Goal: Task Accomplishment & Management: Manage account settings

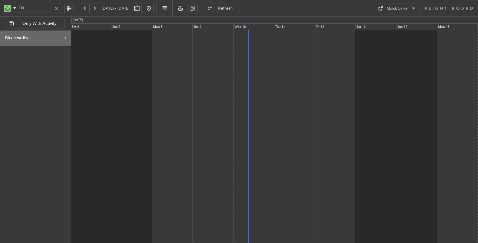
click at [289, 63] on div at bounding box center [274, 136] width 407 height 213
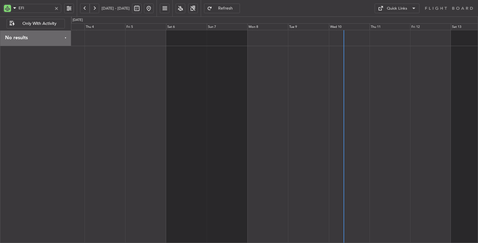
click at [294, 68] on div at bounding box center [274, 136] width 407 height 213
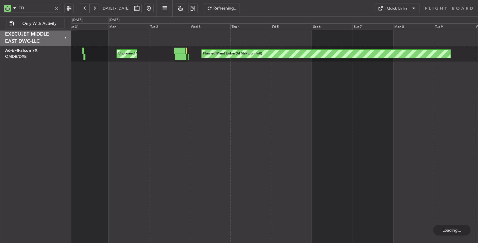
click at [236, 73] on div "Planned Maint Dubai (Al Maktoum Intl) Unplanned Maint [GEOGRAPHIC_DATA] ([GEOGR…" at bounding box center [274, 136] width 407 height 213
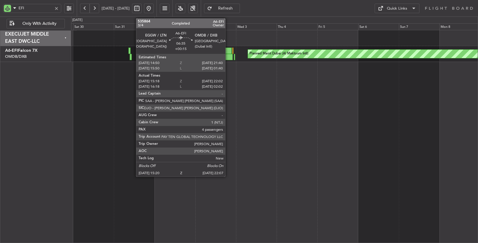
click at [228, 55] on div at bounding box center [227, 57] width 12 height 6
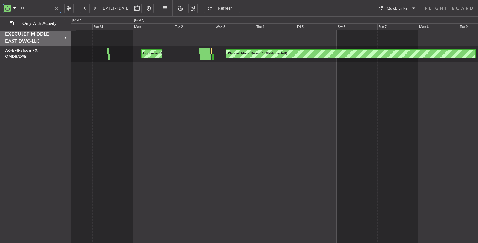
click at [155, 78] on div "Unplanned Maint [GEOGRAPHIC_DATA] ([GEOGRAPHIC_DATA]) Planned Maint [GEOGRAPHIC…" at bounding box center [274, 136] width 407 height 213
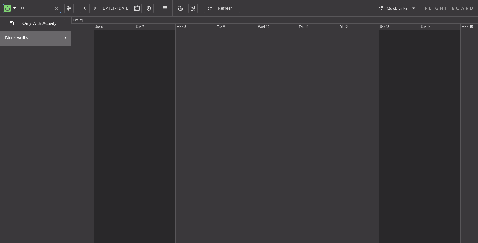
click at [217, 81] on div at bounding box center [274, 136] width 407 height 213
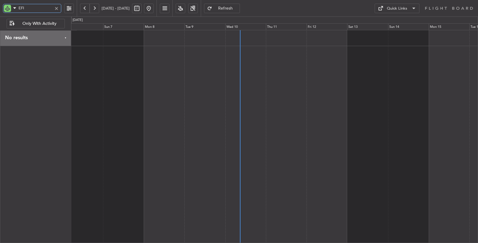
drag, startPoint x: 26, startPoint y: 9, endPoint x: 12, endPoint y: 10, distance: 13.8
click at [12, 10] on div "EFI" at bounding box center [32, 8] width 58 height 9
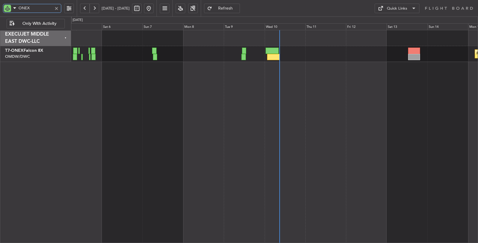
click at [259, 88] on div "Planned Maint Nurnberg" at bounding box center [274, 136] width 407 height 213
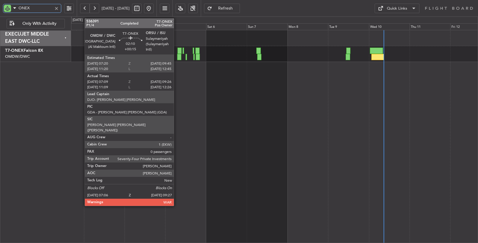
click at [177, 55] on div at bounding box center [179, 57] width 4 height 6
type input "ONEX"
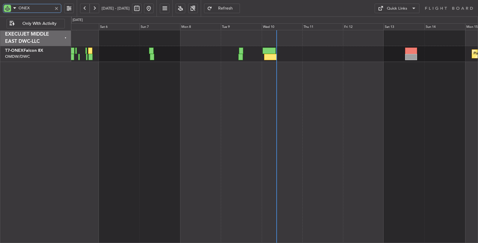
click at [165, 79] on div "Planned Maint Nurnberg" at bounding box center [274, 136] width 407 height 213
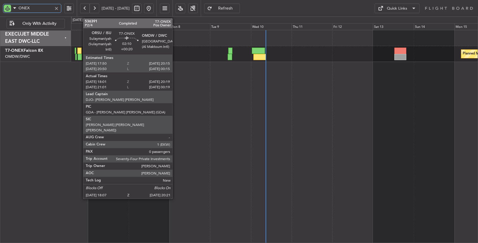
click at [80, 55] on div at bounding box center [80, 57] width 4 height 6
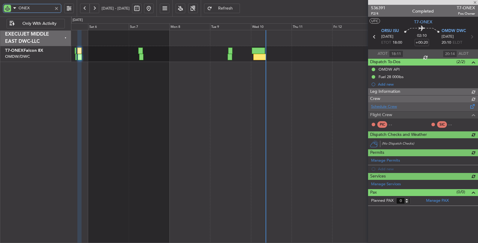
type input "[PERSON_NAME] (SYS)"
type input "7206"
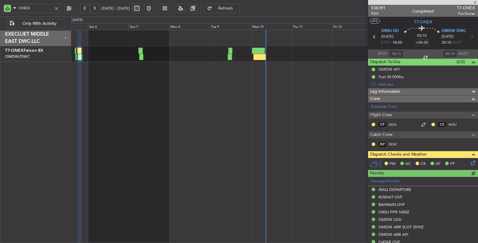
click at [470, 161] on icon at bounding box center [472, 161] width 5 height 5
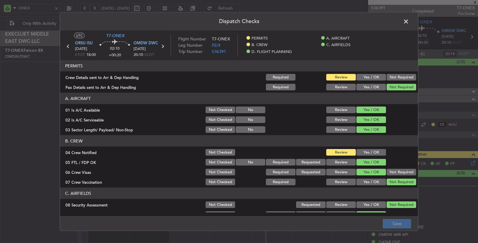
click at [371, 76] on button "Yes / OK" at bounding box center [371, 77] width 30 height 7
click at [375, 151] on button "Yes / OK" at bounding box center [371, 152] width 30 height 7
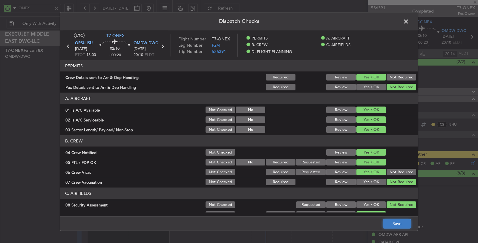
click at [395, 223] on button "Save" at bounding box center [397, 223] width 28 height 10
click at [409, 19] on span at bounding box center [409, 23] width 0 height 12
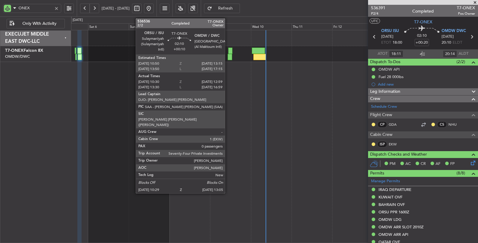
click at [228, 55] on div at bounding box center [230, 57] width 4 height 6
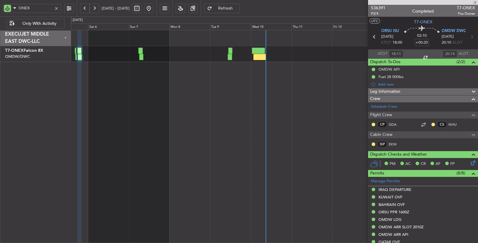
type input "+00:10"
type input "10:40"
type input "12:54"
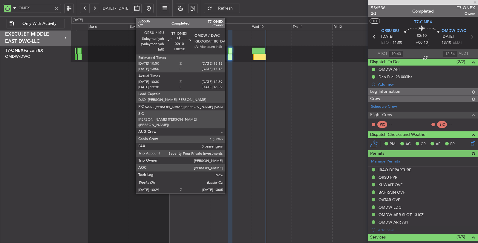
type input "[PERSON_NAME] (ANI)"
type input "7248"
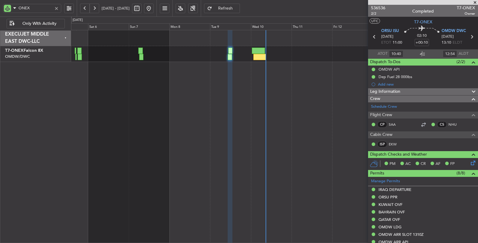
type input "13:40"
type input "16:54"
type input "10:40"
type input "12:54"
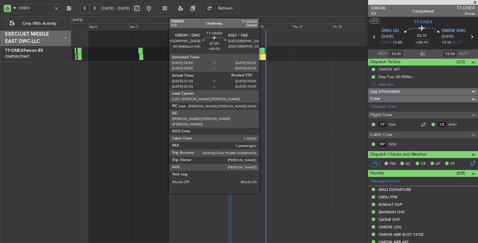
click at [261, 56] on div at bounding box center [259, 57] width 13 height 6
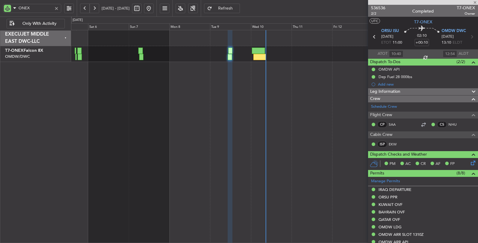
type input "+00:55"
type input "01:44"
type input "1"
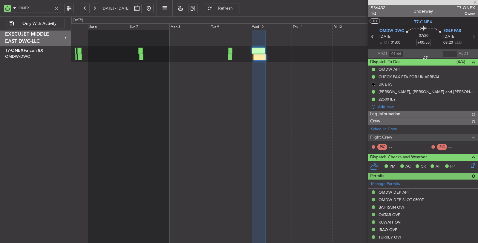
type input "[PERSON_NAME] ([PERSON_NAME])"
type input "7210"
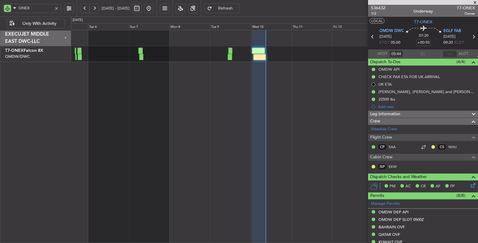
type input "01:44"
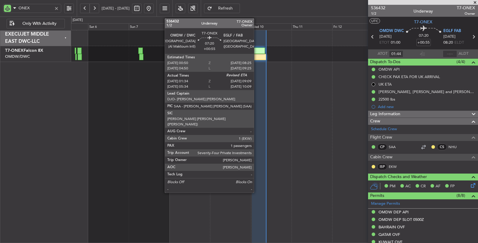
click at [257, 54] on div at bounding box center [259, 57] width 13 height 6
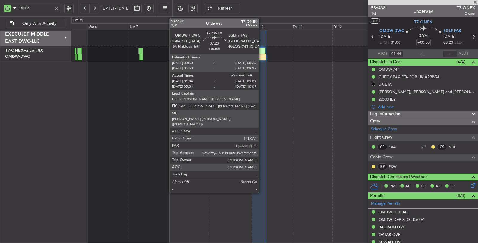
click at [262, 55] on div at bounding box center [259, 57] width 13 height 6
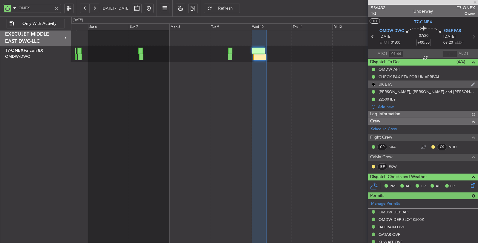
type input "[PERSON_NAME] ([PERSON_NAME])"
type input "7210"
click at [446, 52] on div at bounding box center [450, 53] width 14 height 7
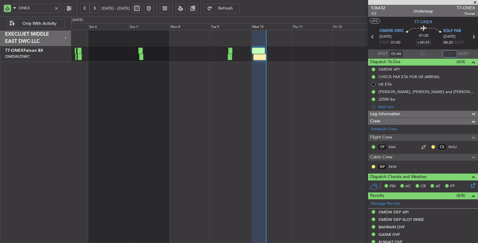
click at [449, 55] on input "text" at bounding box center [450, 53] width 14 height 7
type input "08:51"
drag, startPoint x: 31, startPoint y: 8, endPoint x: 2, endPoint y: 6, distance: 29.1
click at [2, 6] on div "ONEX" at bounding box center [38, 8] width 77 height 16
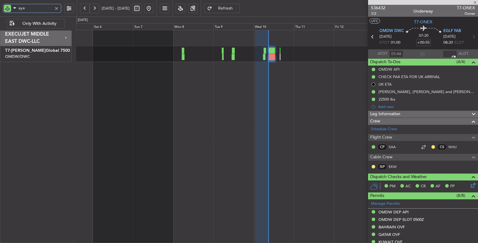
type input "aya"
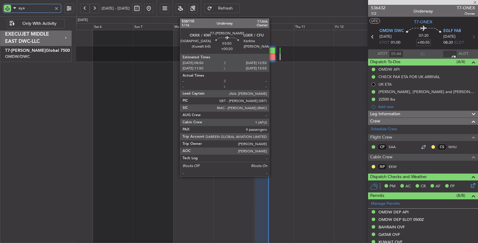
click at [272, 55] on div at bounding box center [271, 57] width 7 height 6
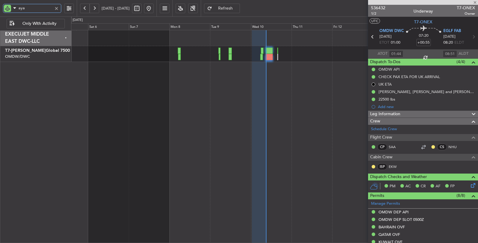
type input "+00:20"
type input "9"
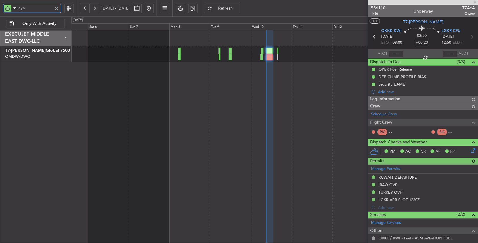
type input "[PERSON_NAME] ([PERSON_NAME])"
type input "7243"
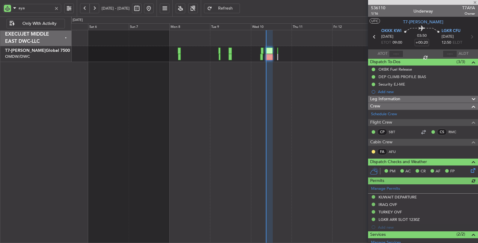
click at [391, 53] on div at bounding box center [396, 53] width 14 height 7
click at [393, 53] on div at bounding box center [396, 53] width 14 height 7
click at [395, 54] on input "text" at bounding box center [396, 53] width 14 height 7
click at [286, 82] on div "Planned Maint Dubai (Al Maktoum Intl)" at bounding box center [274, 136] width 407 height 213
type input "08:53"
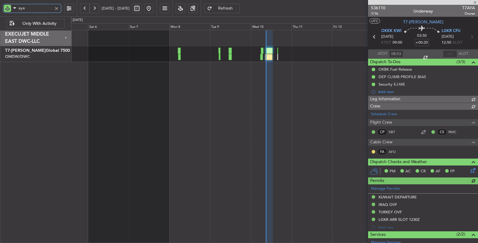
type input "[PERSON_NAME] ([PERSON_NAME])"
type input "7243"
drag, startPoint x: 29, startPoint y: 8, endPoint x: 10, endPoint y: 10, distance: 19.5
click at [10, 9] on div "aya" at bounding box center [32, 8] width 58 height 9
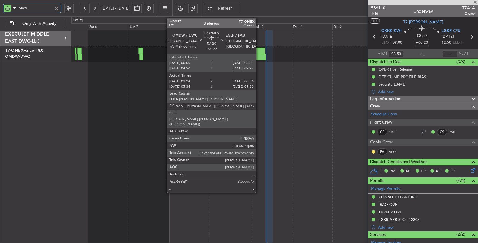
click at [259, 59] on div at bounding box center [259, 57] width 13 height 6
type input "onex"
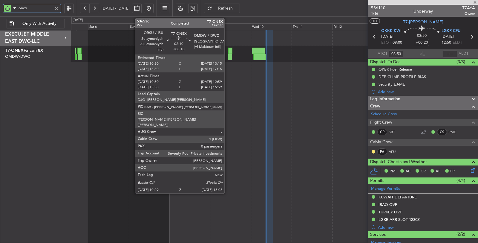
click at [228, 57] on div at bounding box center [230, 57] width 4 height 6
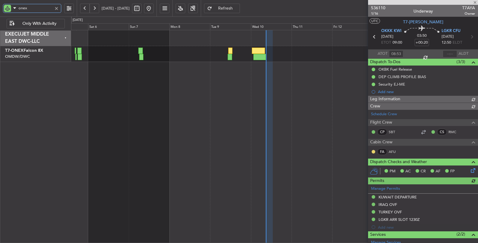
type input "[PERSON_NAME] ([PERSON_NAME])"
type input "7243"
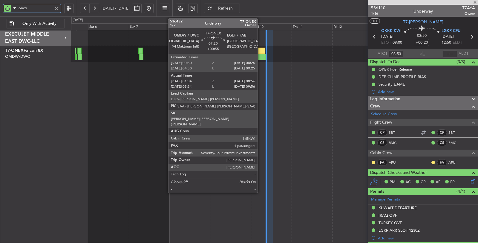
click at [260, 55] on div at bounding box center [259, 57] width 13 height 6
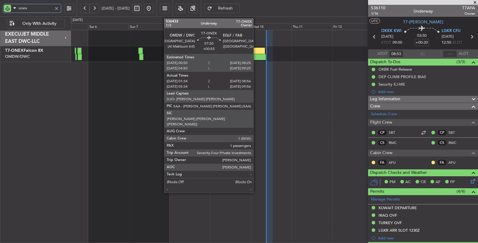
click at [256, 53] on div at bounding box center [258, 50] width 13 height 6
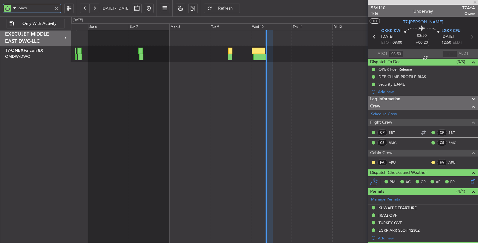
type input "+00:55"
type input "01:44"
type input "08:51"
type input "1"
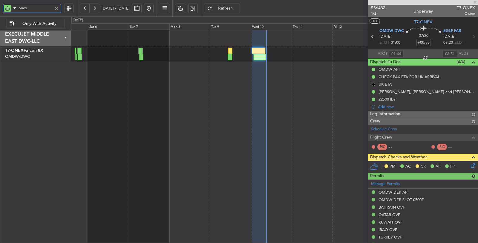
type input "[PERSON_NAME] ([PERSON_NAME])"
type input "7210"
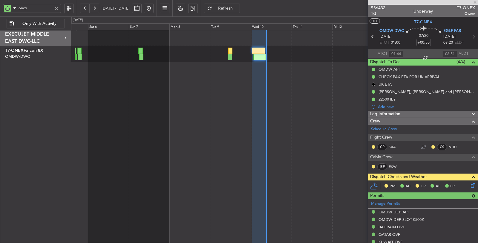
click at [470, 184] on icon at bounding box center [472, 184] width 5 height 5
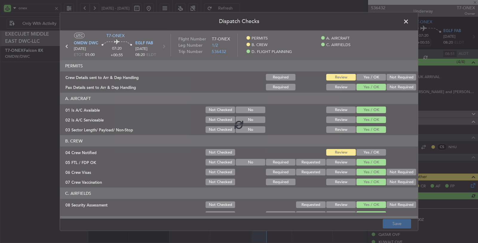
click at [362, 77] on div at bounding box center [239, 124] width 358 height 188
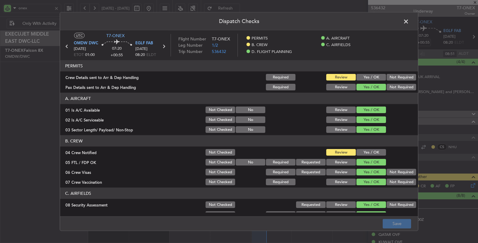
click at [362, 77] on button "Yes / OK" at bounding box center [371, 77] width 30 height 7
click at [369, 151] on button "Yes / OK" at bounding box center [371, 152] width 30 height 7
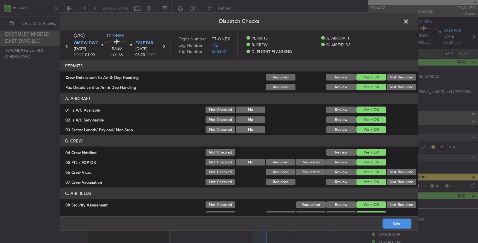
click at [396, 223] on button "Save" at bounding box center [397, 223] width 28 height 10
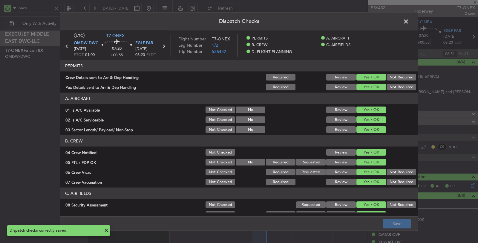
click at [68, 47] on icon at bounding box center [67, 46] width 8 height 8
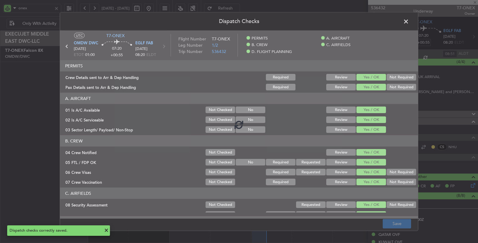
type input "+00:10"
type input "10:40"
type input "12:54"
type input "0"
type input "+00:10"
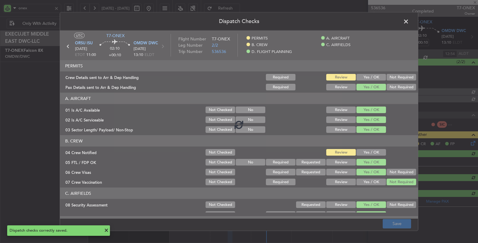
type input "[PERSON_NAME] (ANI)"
type input "7248"
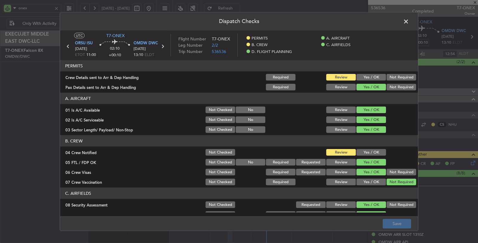
click at [369, 75] on button "Yes / OK" at bounding box center [371, 77] width 30 height 7
click at [369, 150] on button "Yes / OK" at bounding box center [371, 152] width 30 height 7
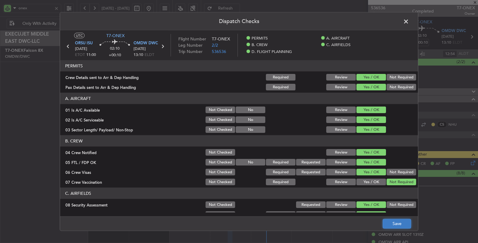
click at [401, 225] on button "Save" at bounding box center [397, 223] width 28 height 10
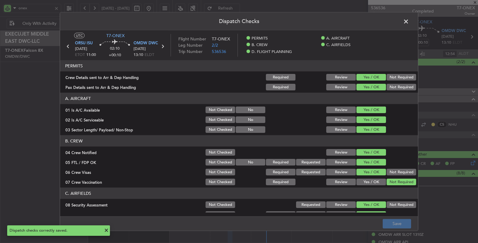
click at [409, 19] on span at bounding box center [409, 23] width 0 height 12
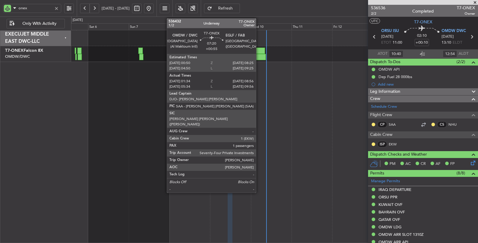
click at [259, 54] on div at bounding box center [259, 57] width 13 height 6
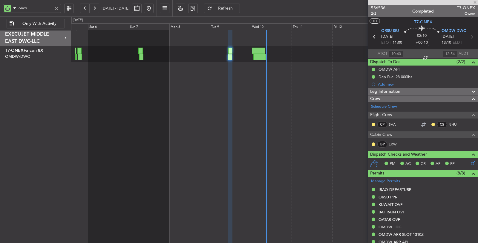
type input "+00:55"
type input "01:44"
type input "08:51"
type input "1"
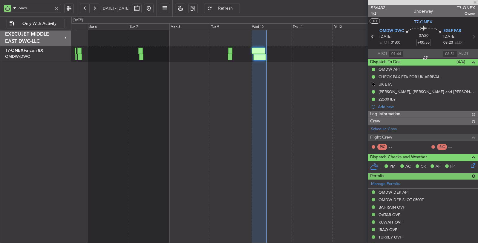
type input "[PERSON_NAME] ([PERSON_NAME])"
type input "7210"
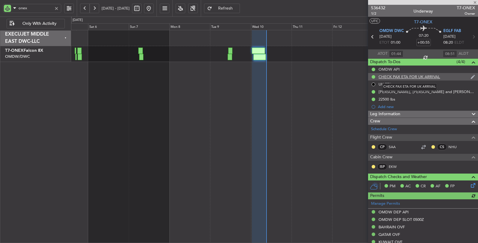
click at [403, 75] on div "CHECK PAX ETA FOR UK ARRIVAL" at bounding box center [409, 76] width 62 height 5
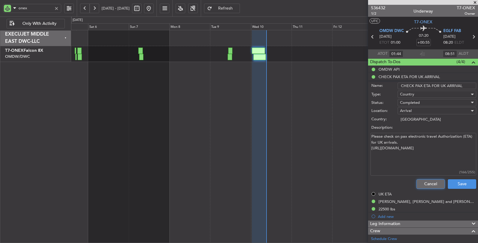
click at [421, 183] on button "Cancel" at bounding box center [430, 184] width 28 height 10
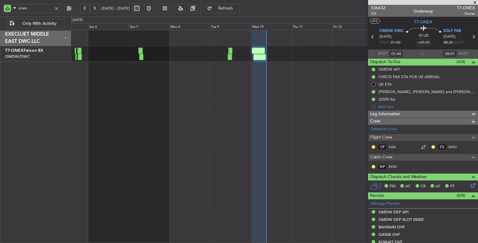
type input "05:44"
type input "09:51"
type input "01:44"
type input "08:51"
type input "[PERSON_NAME] ([PERSON_NAME])"
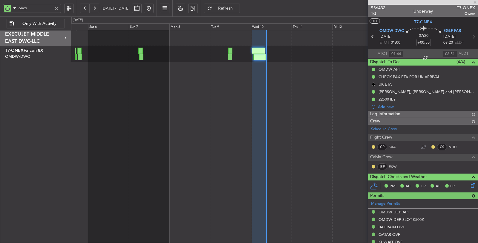
type input "7210"
type input "[PERSON_NAME] ([PERSON_NAME])"
type input "7210"
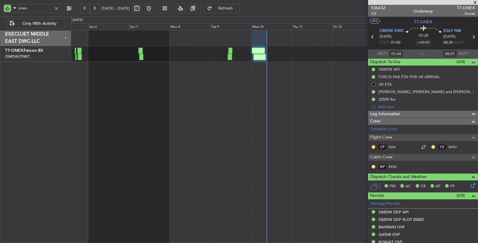
type input "[PERSON_NAME] ([PERSON_NAME])"
type input "7210"
type input "[PERSON_NAME] ([PERSON_NAME])"
type input "7210"
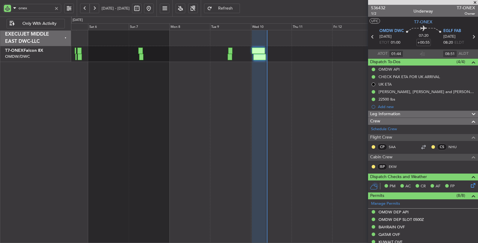
type input "[PERSON_NAME] ([PERSON_NAME])"
type input "7210"
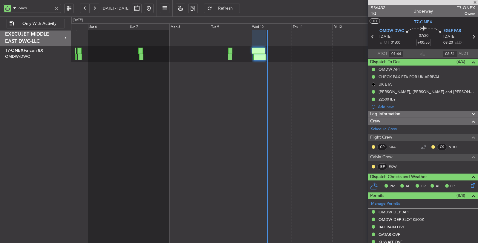
type input "[PERSON_NAME] ([PERSON_NAME])"
type input "7210"
type input "[PERSON_NAME] ([PERSON_NAME])"
type input "7210"
